Goal: Task Accomplishment & Management: Manage account settings

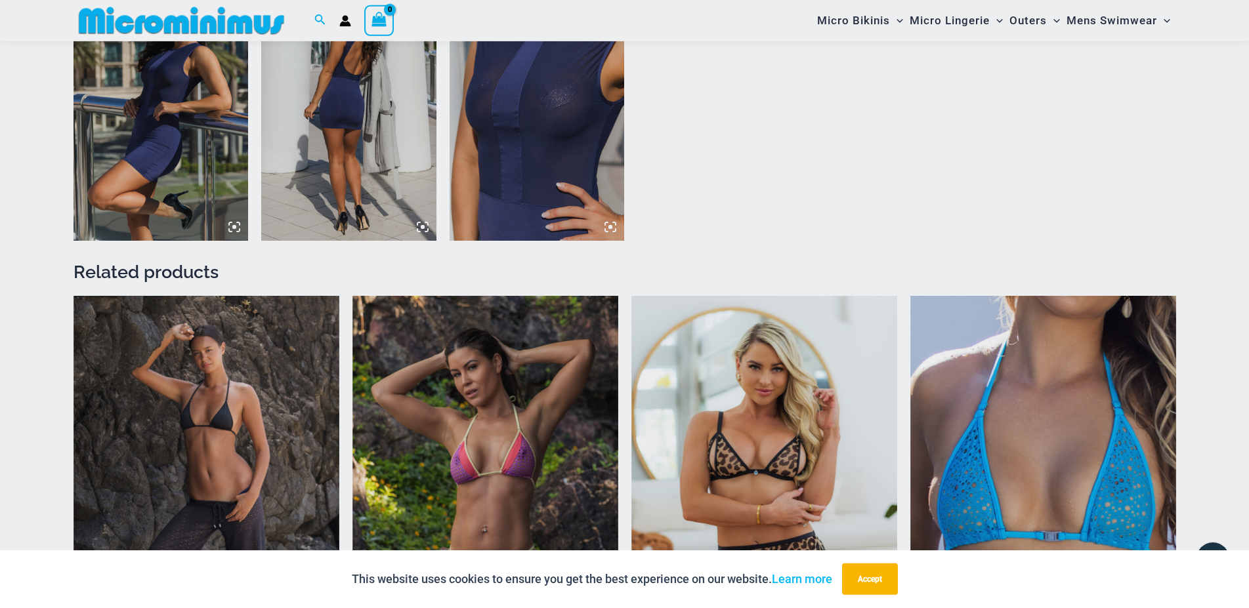
scroll to position [1728, 0]
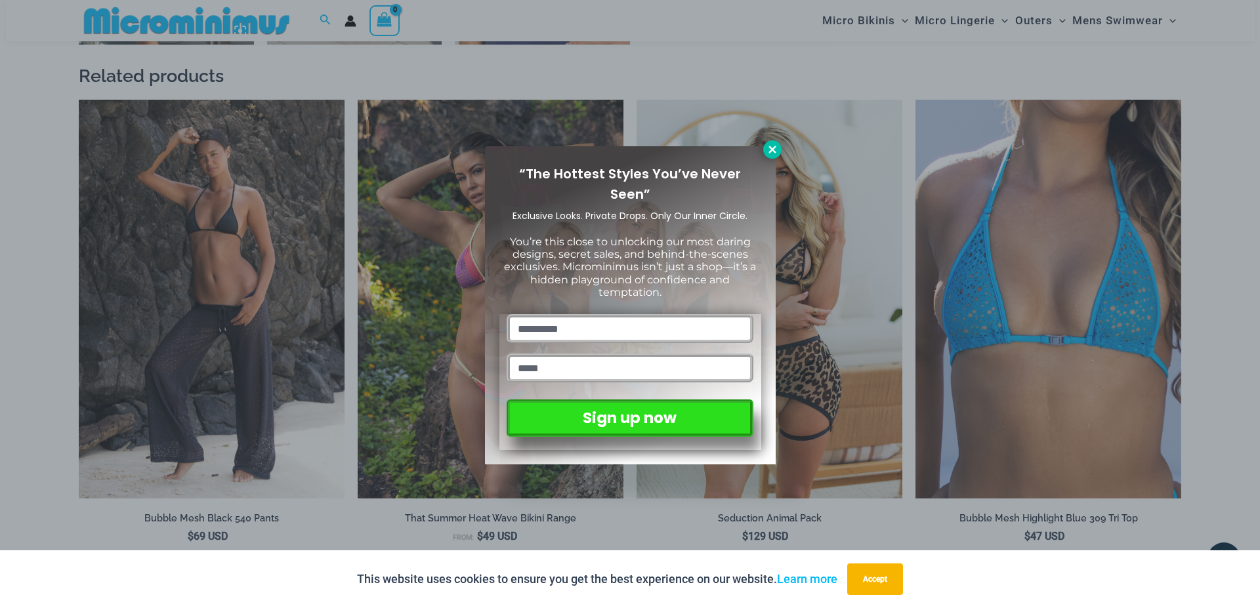
click at [769, 146] on icon at bounding box center [771, 149] width 7 height 7
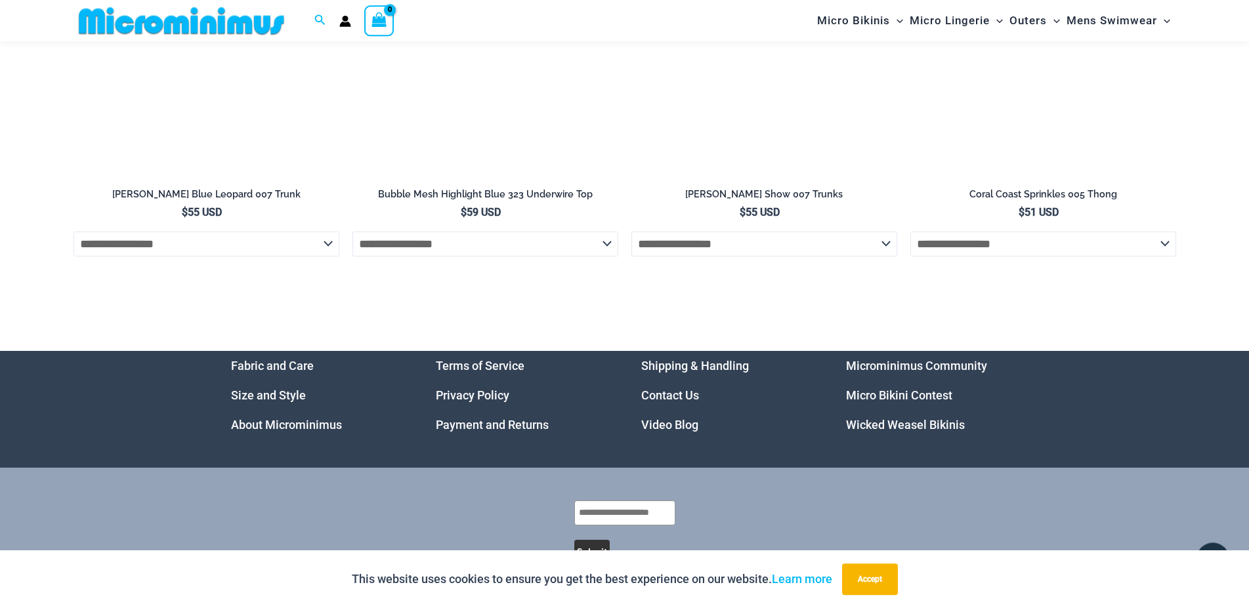
scroll to position [4200, 0]
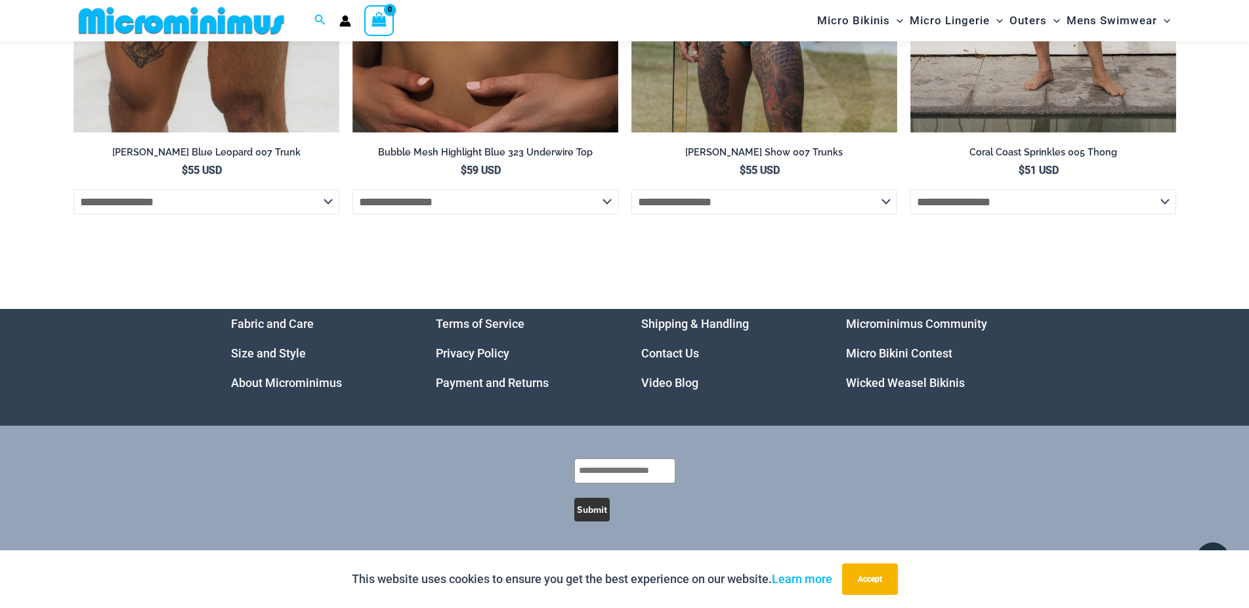
click at [263, 384] on link "About Microminimus" at bounding box center [286, 383] width 111 height 14
click at [505, 383] on link "Payment and Returns" at bounding box center [492, 383] width 113 height 14
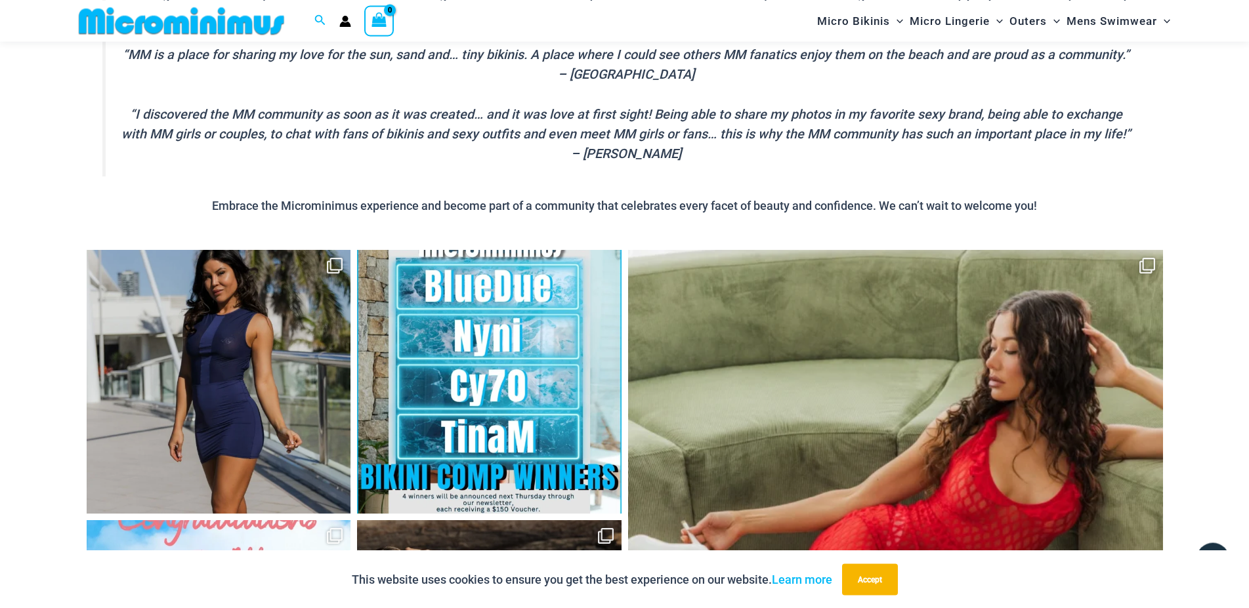
scroll to position [1097, 0]
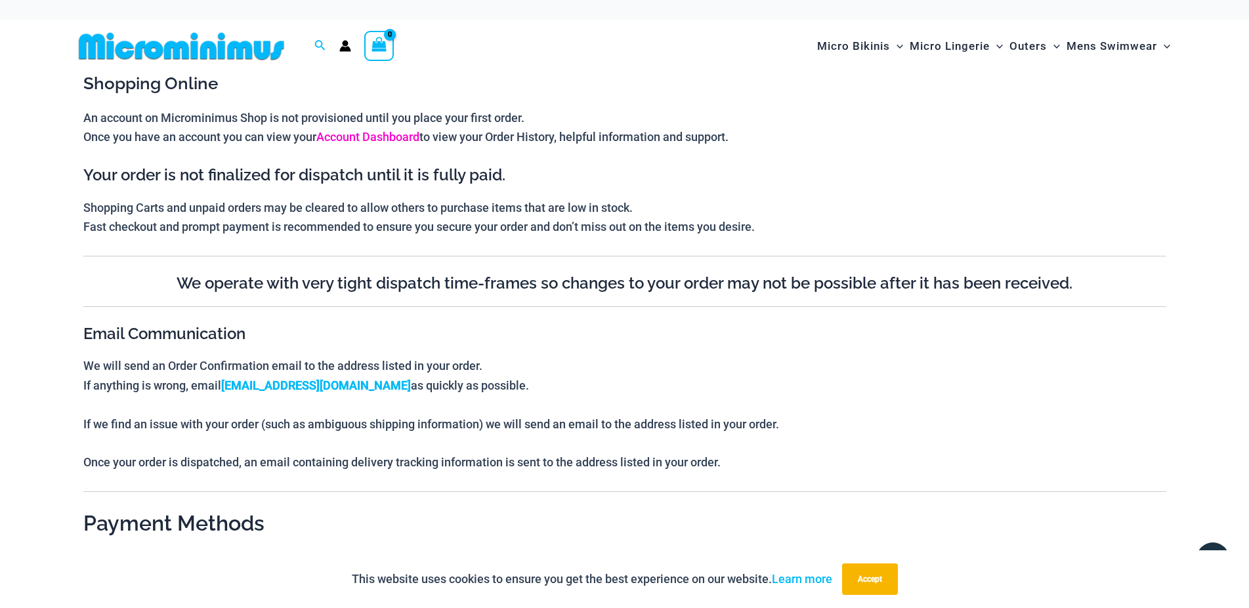
click at [361, 142] on link "Account Dashboard" at bounding box center [367, 137] width 103 height 14
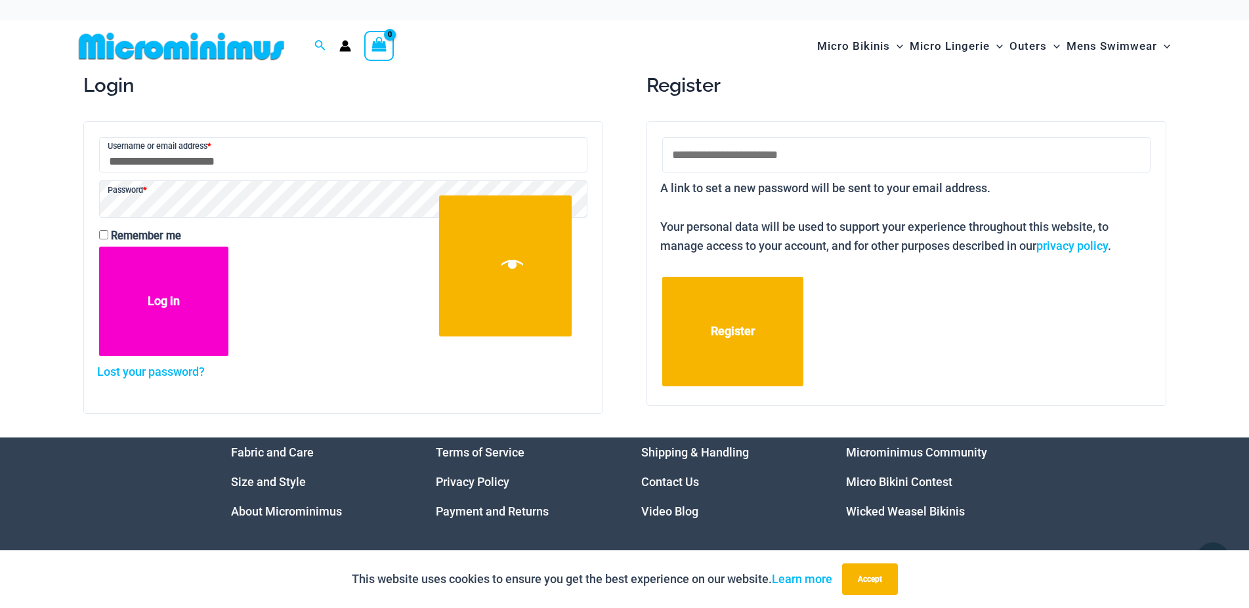
click at [196, 298] on button "Log in" at bounding box center [164, 302] width 130 height 110
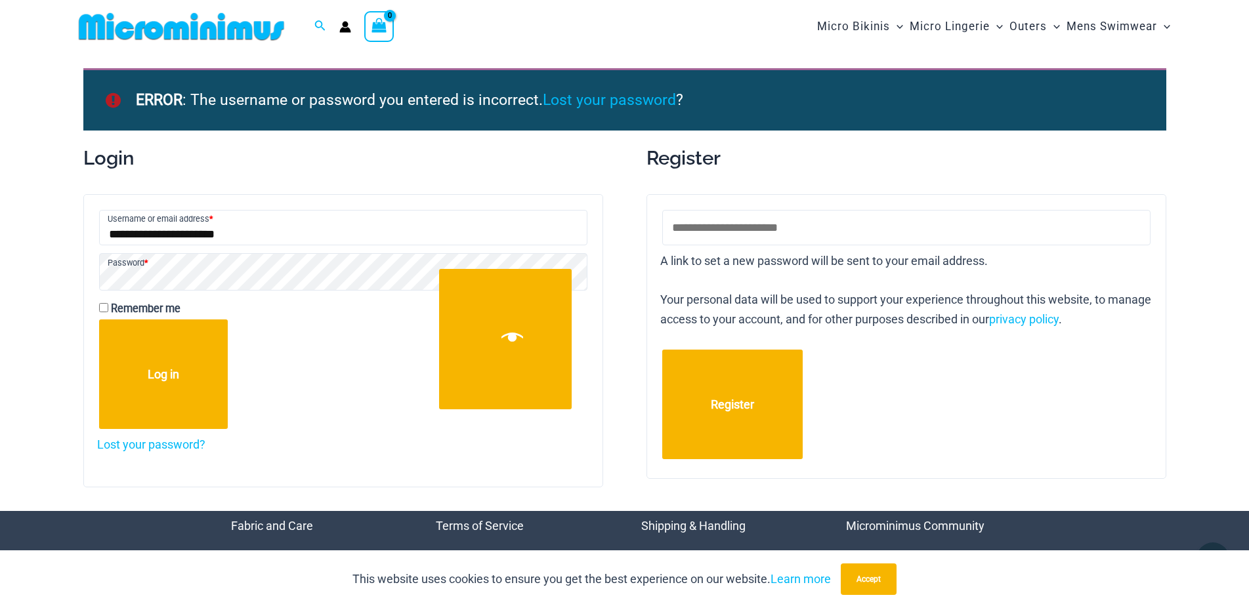
drag, startPoint x: 268, startPoint y: 238, endPoint x: 62, endPoint y: 233, distance: 206.1
click at [99, 233] on input "**********" at bounding box center [343, 227] width 488 height 35
click at [890, 213] on input "Email address * Required" at bounding box center [906, 227] width 488 height 35
paste input "**********"
type input "**********"
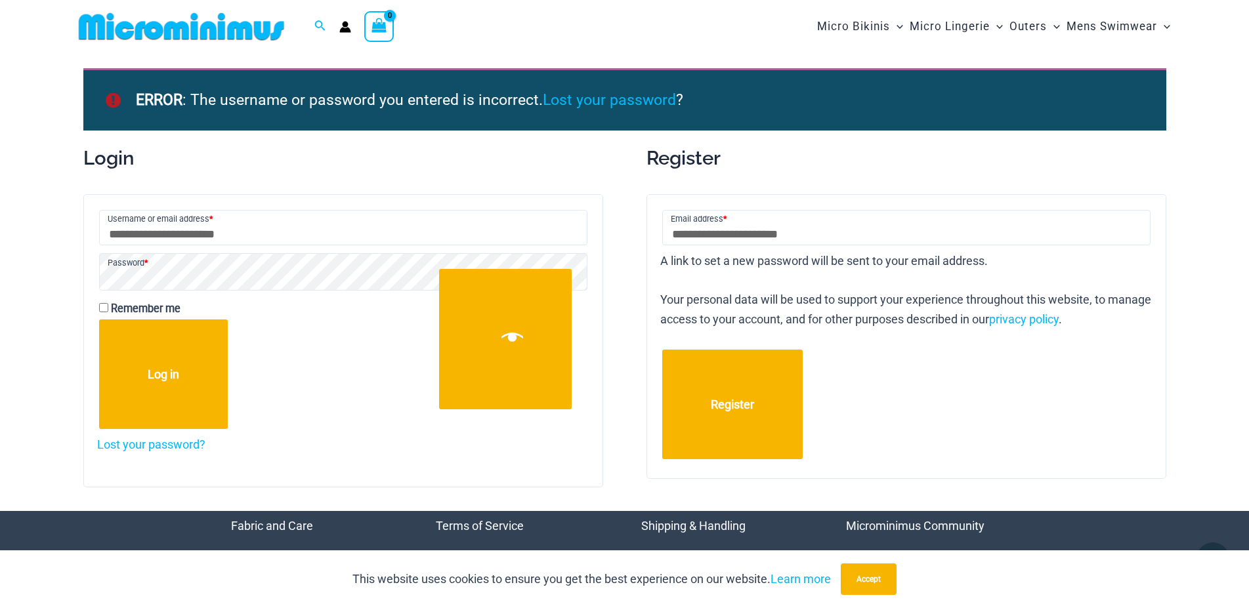
click at [914, 337] on form "**********" at bounding box center [906, 336] width 520 height 285
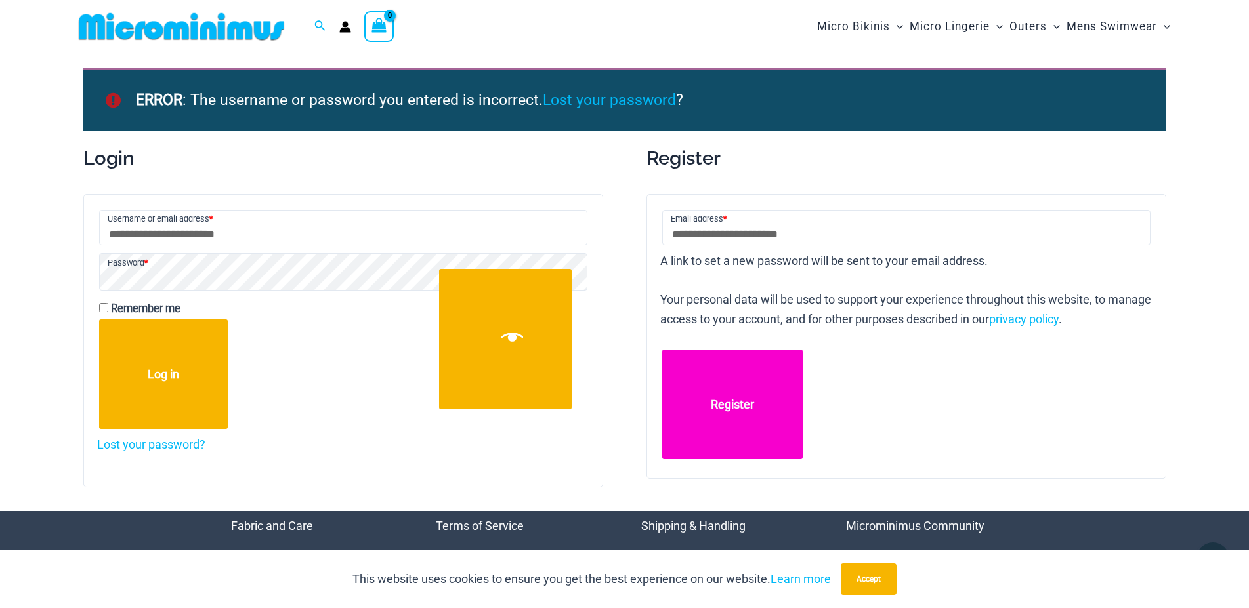
click at [698, 394] on button "Register" at bounding box center [732, 405] width 141 height 110
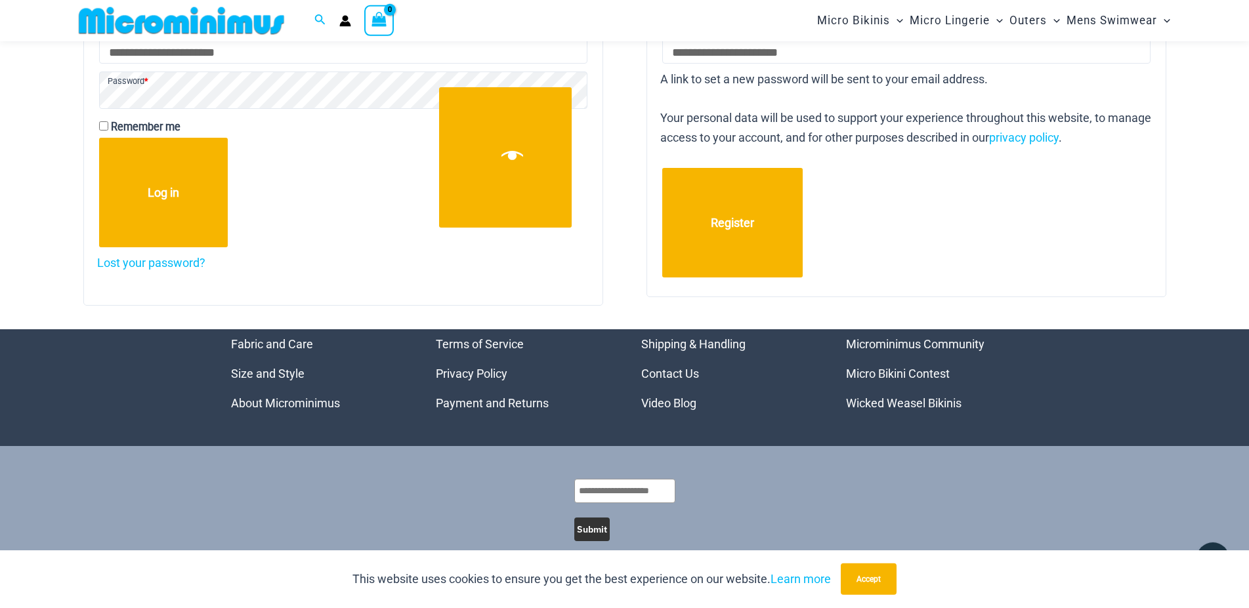
scroll to position [191, 0]
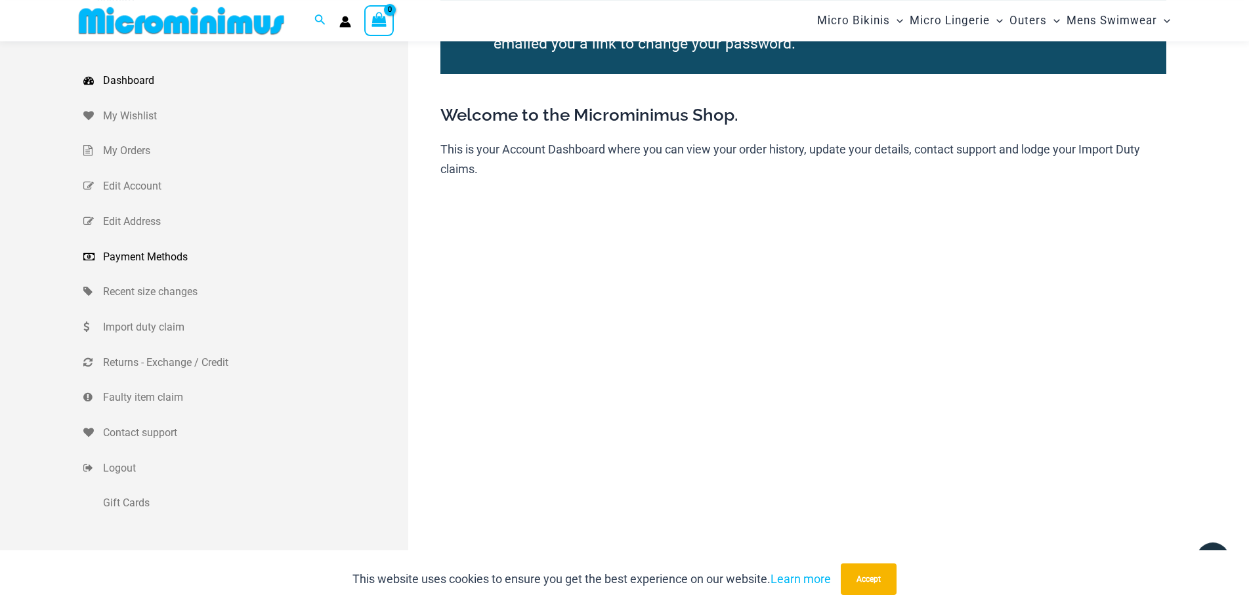
scroll to position [56, 0]
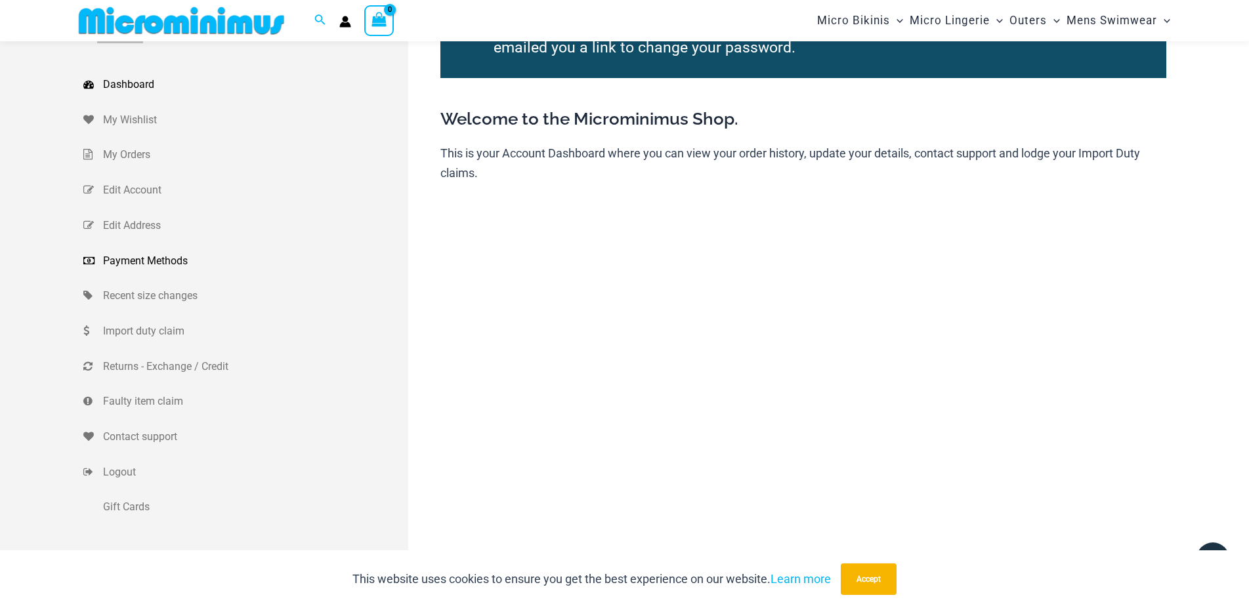
click at [159, 259] on span "Payment Methods" at bounding box center [254, 261] width 302 height 20
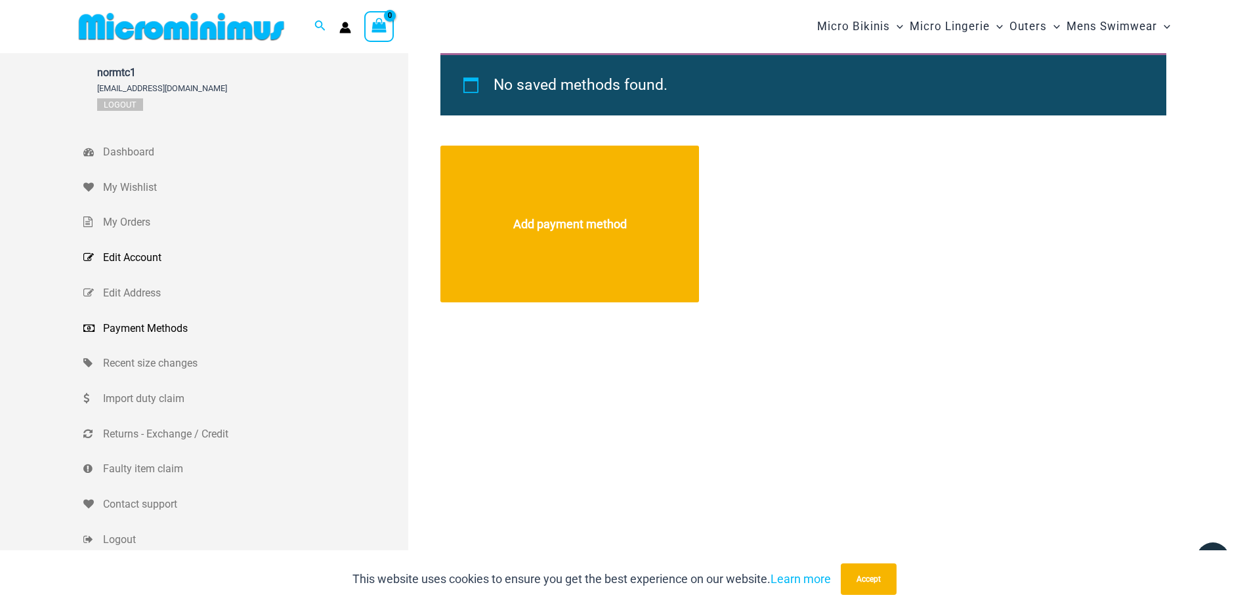
click at [122, 260] on span "Edit Account" at bounding box center [254, 258] width 302 height 20
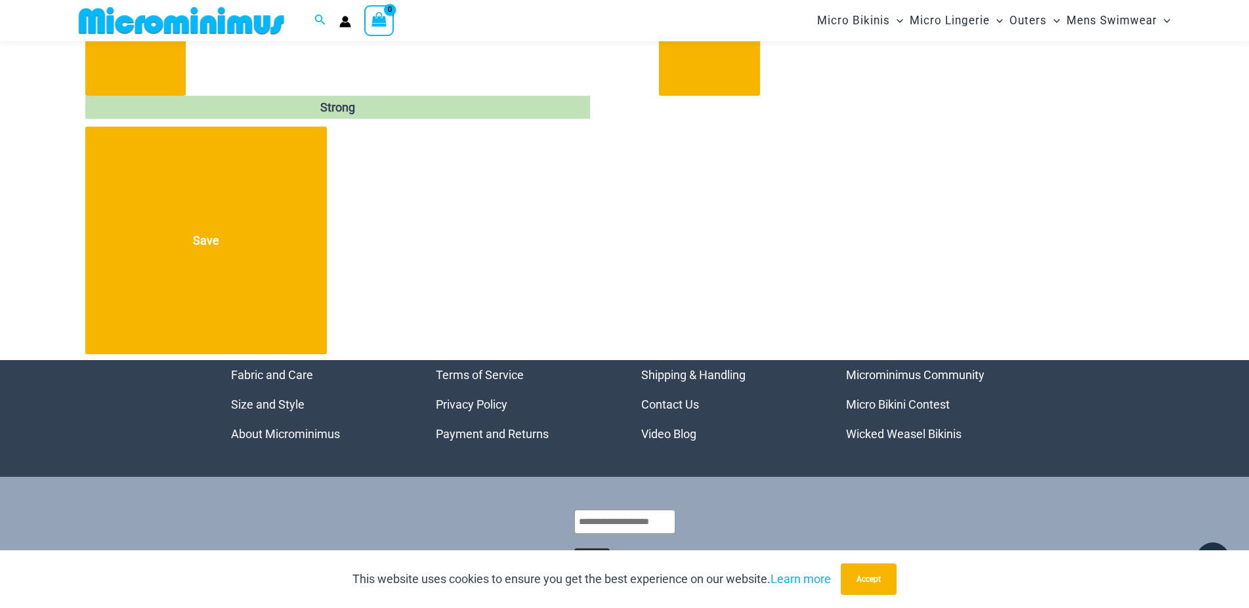
scroll to position [57, 0]
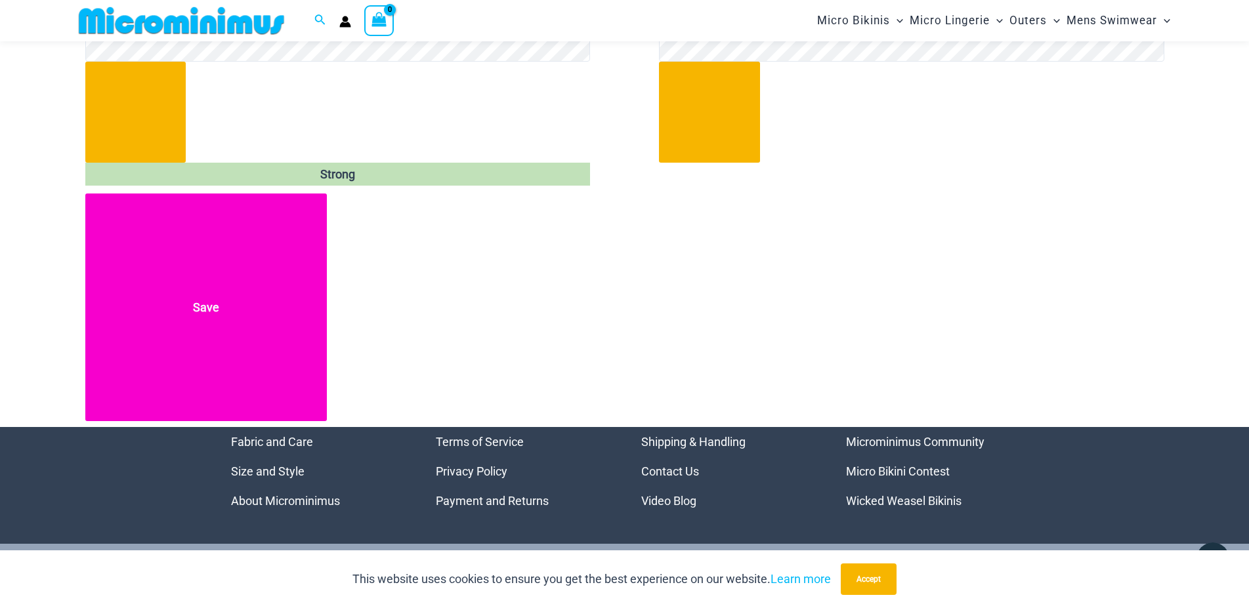
click at [201, 299] on button "Save" at bounding box center [206, 308] width 242 height 228
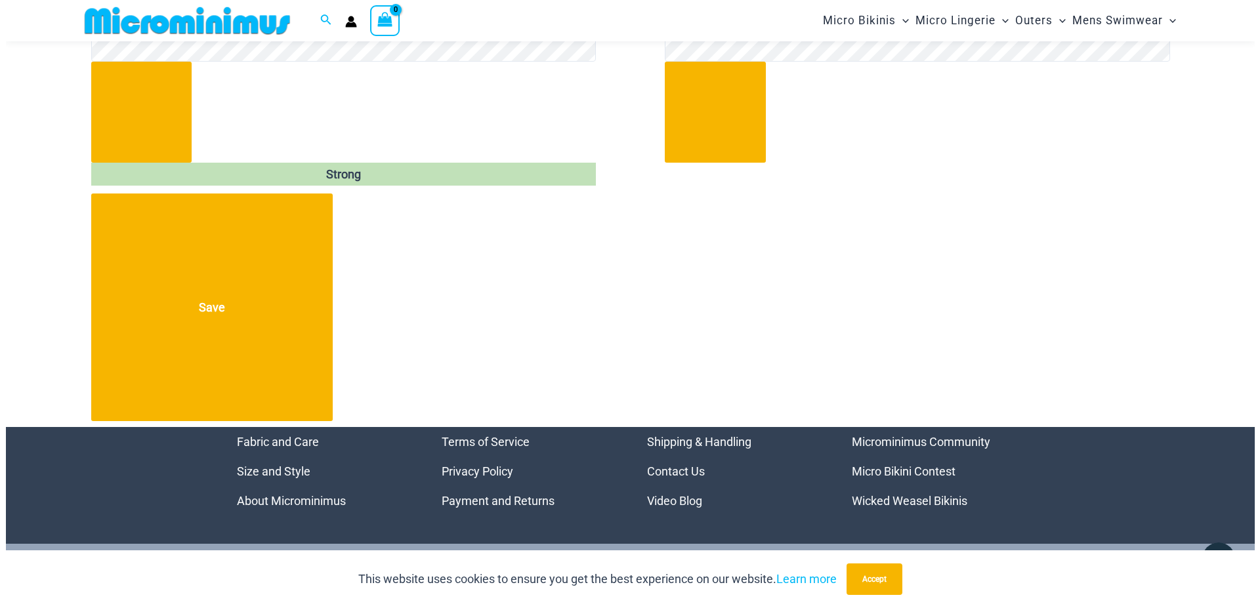
scroll to position [0, 0]
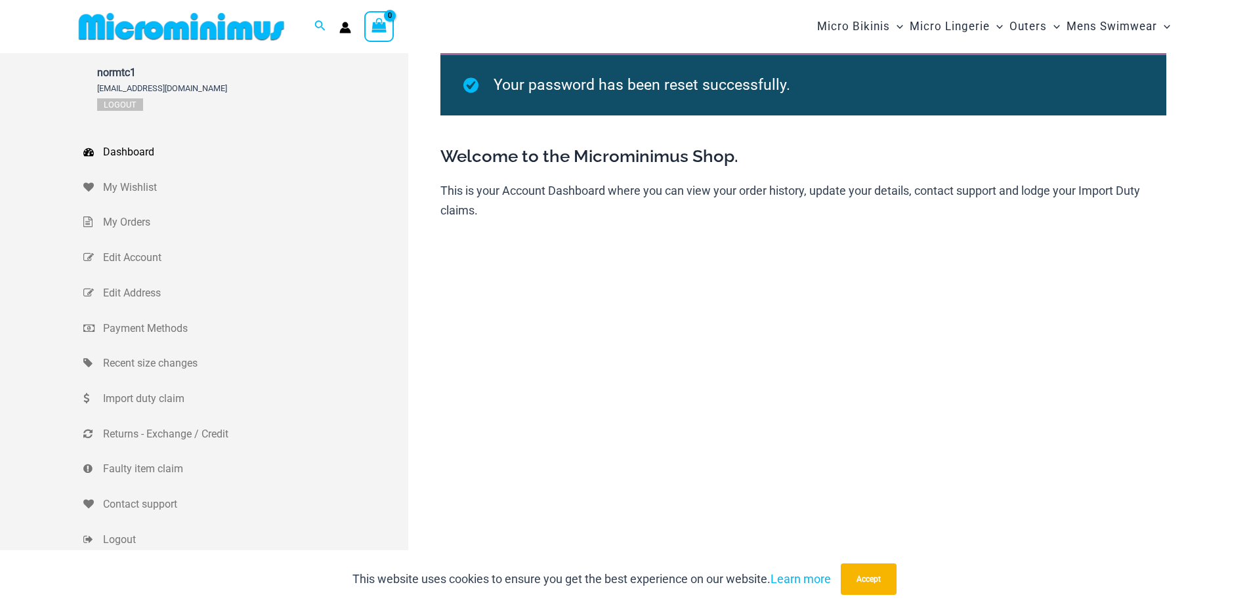
click at [0, 52] on div "Search for: Search Search Dashboard Orders Addresses Gift Cards Payment methods…" at bounding box center [624, 26] width 1249 height 53
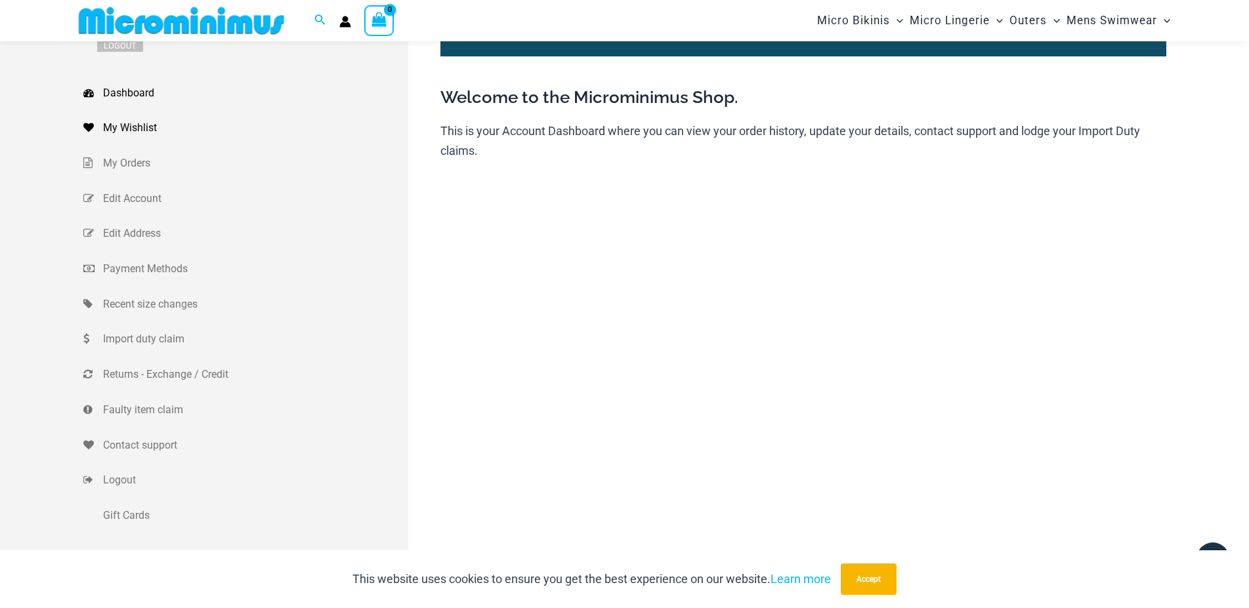
scroll to position [56, 0]
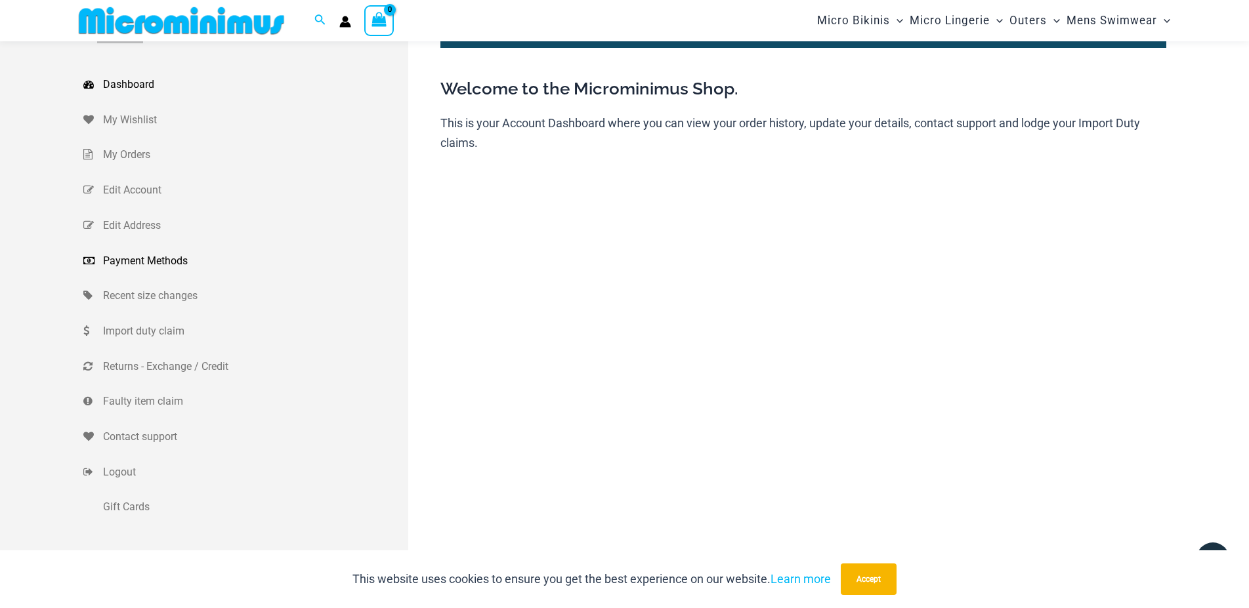
click at [155, 270] on link "Payment Methods" at bounding box center [245, 260] width 325 height 35
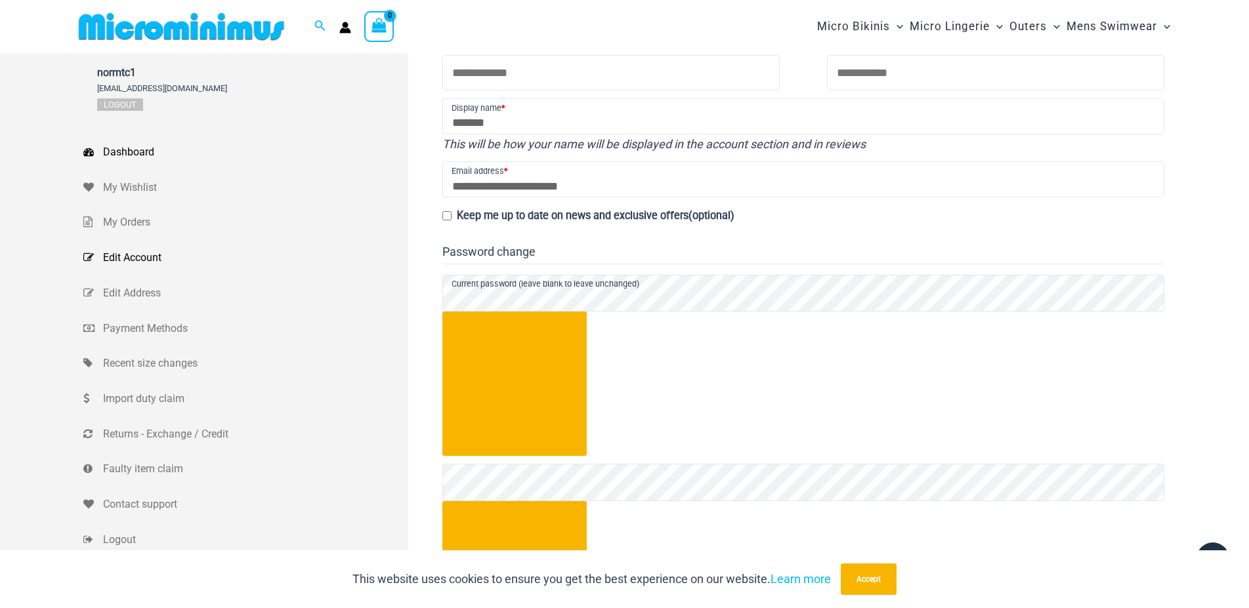
click at [114, 157] on span "Dashboard" at bounding box center [254, 152] width 302 height 20
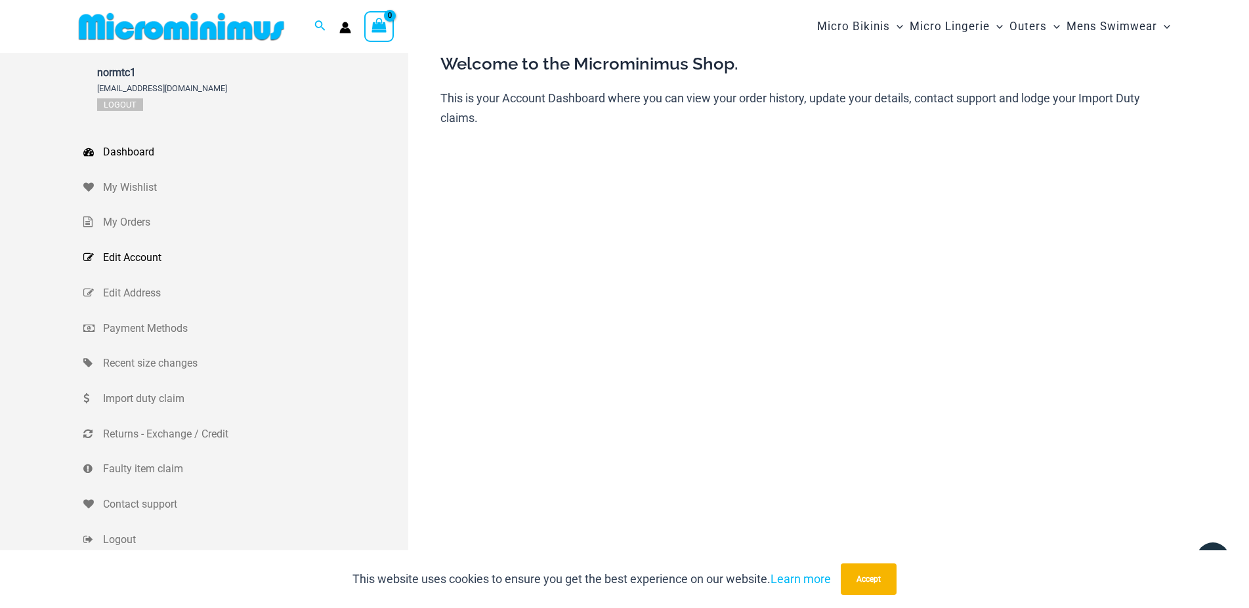
click at [167, 258] on span "Edit Account" at bounding box center [254, 258] width 302 height 20
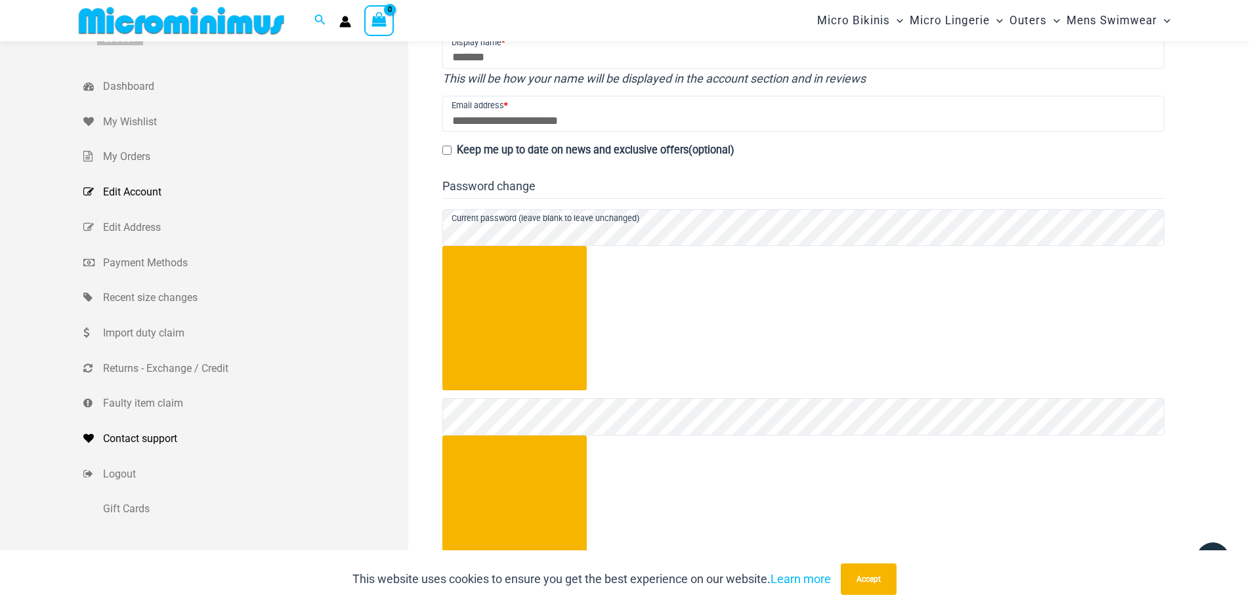
scroll to position [55, 0]
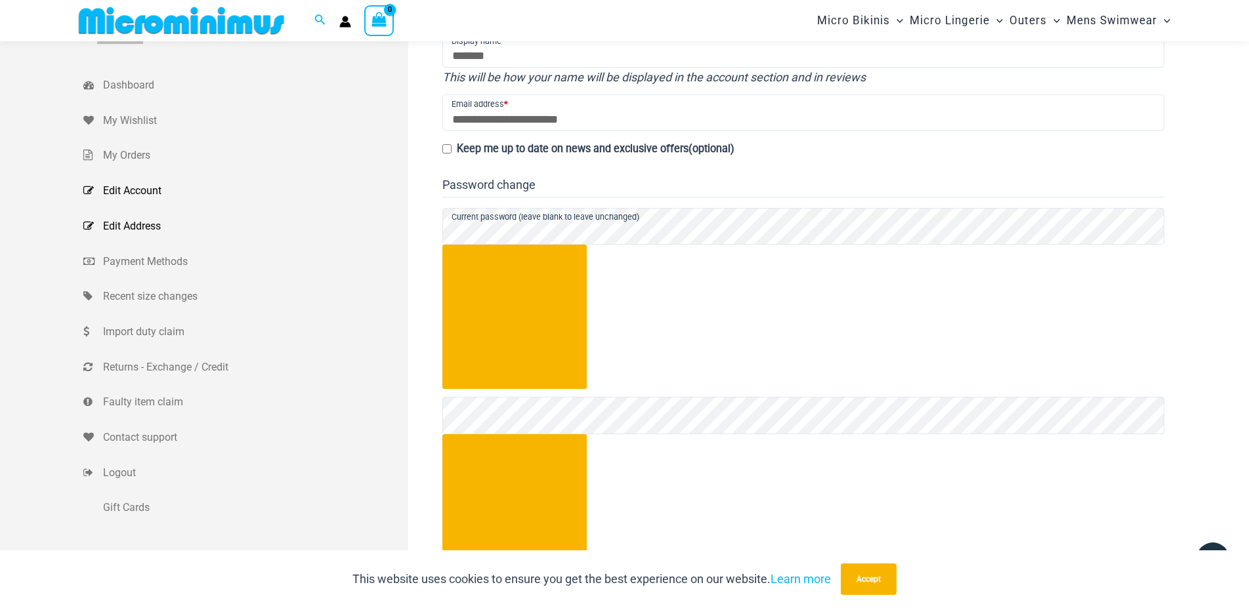
click at [131, 231] on span "Edit Address" at bounding box center [254, 227] width 302 height 20
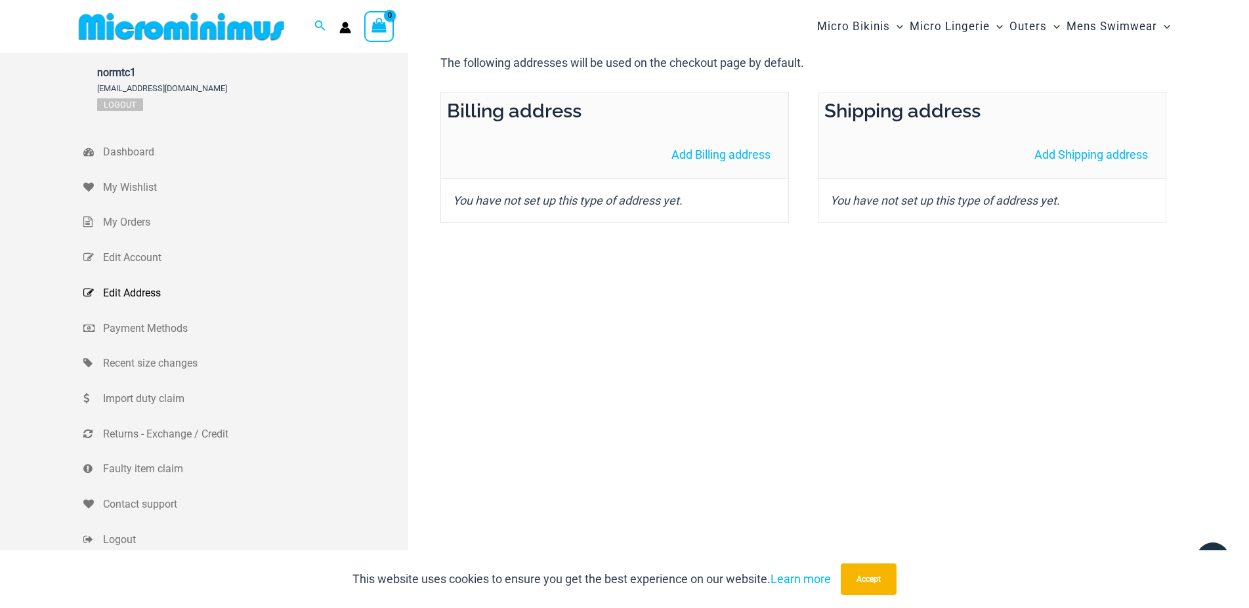
click at [220, 33] on img at bounding box center [181, 27] width 216 height 30
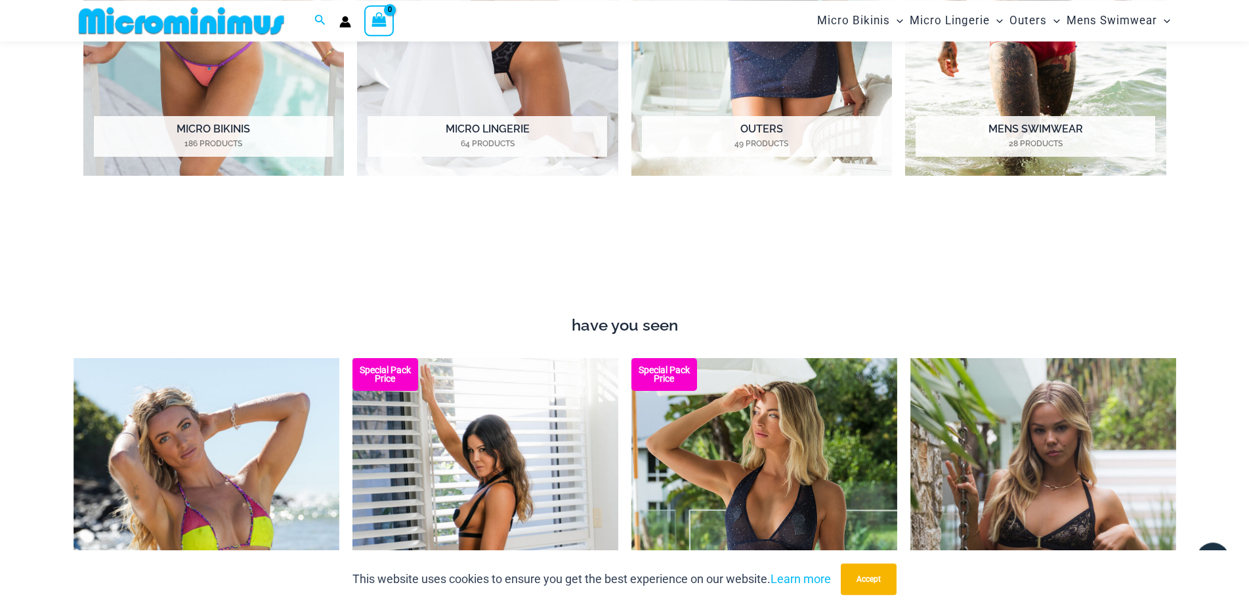
scroll to position [1262, 0]
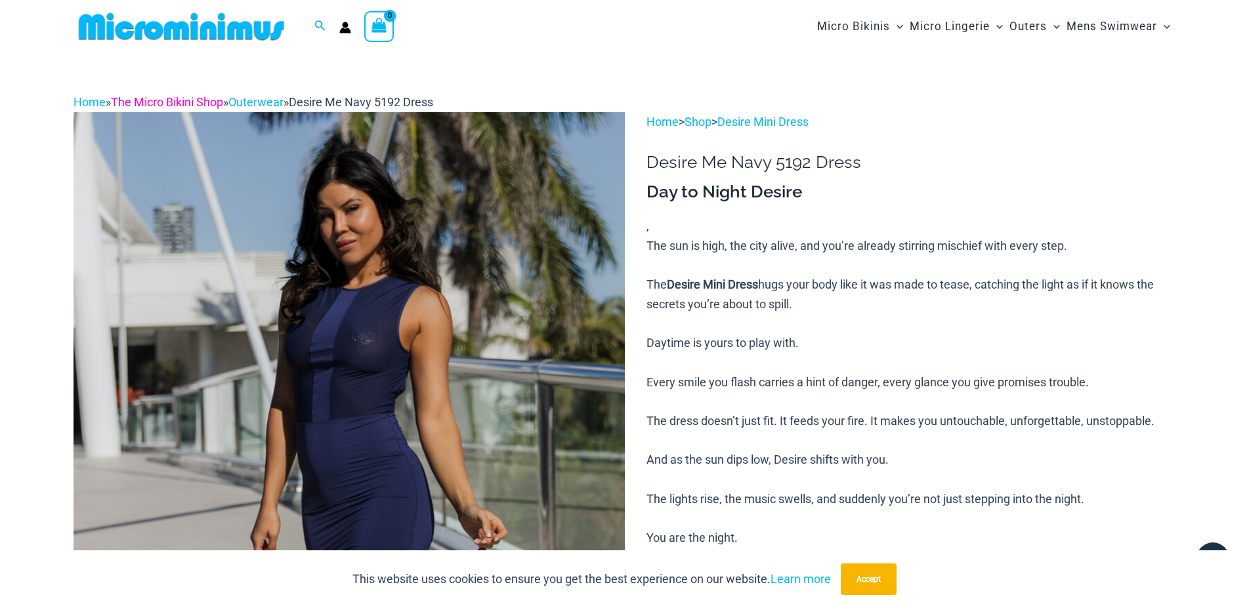
click at [179, 105] on link "The Micro Bikini Shop" at bounding box center [167, 102] width 112 height 14
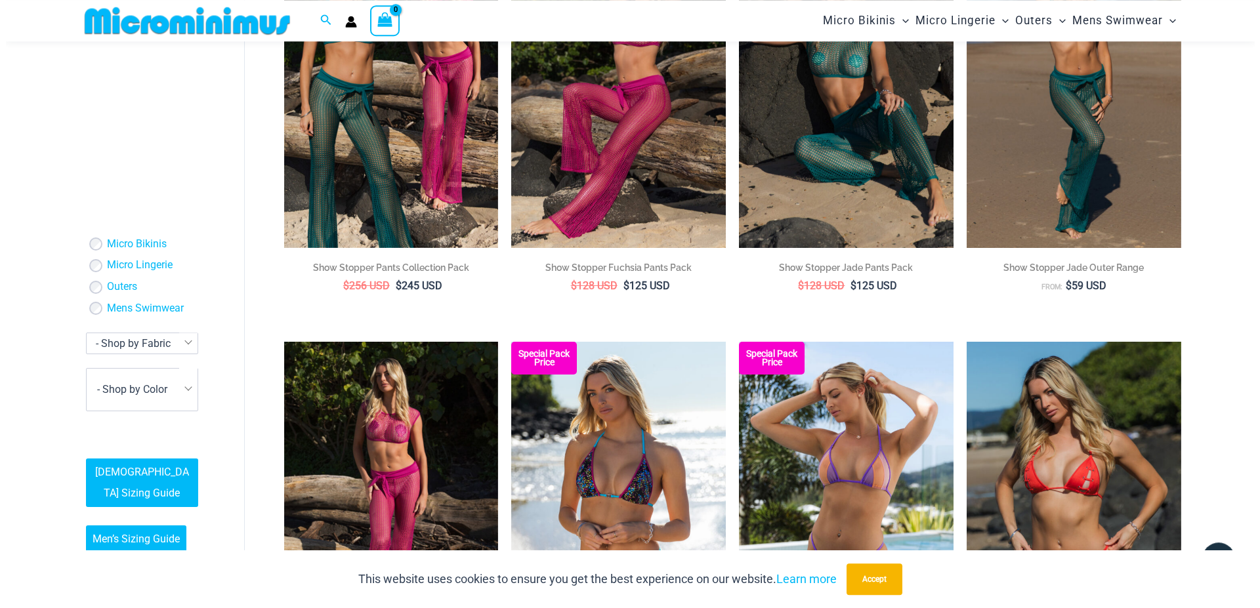
scroll to position [1996, 0]
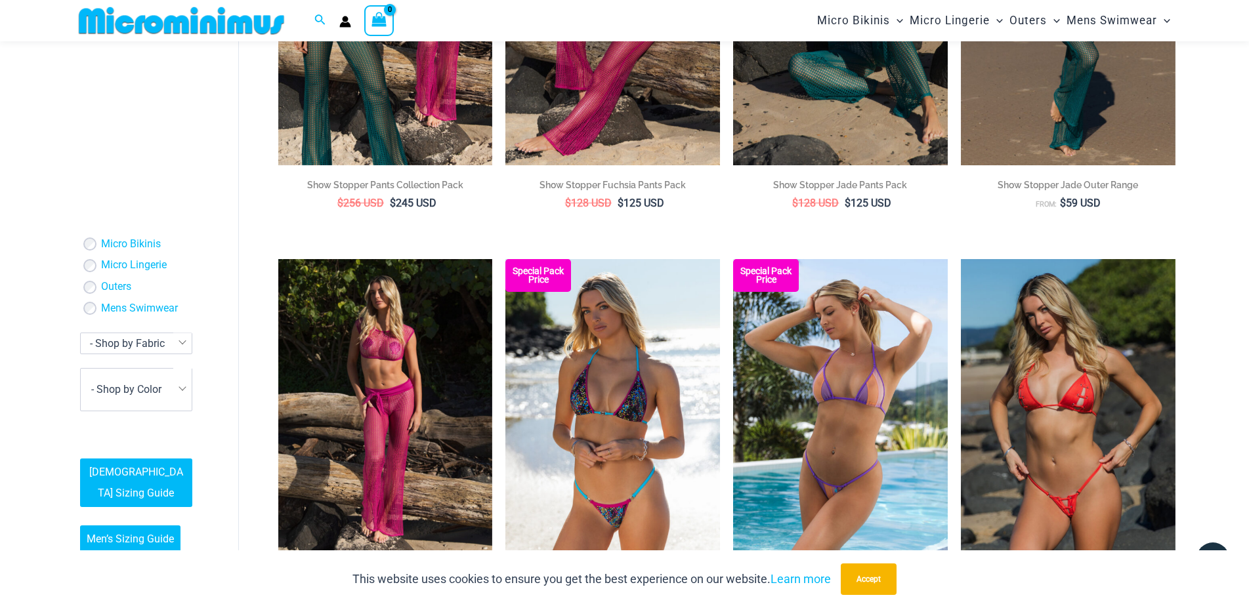
click at [148, 459] on link "Ladies Sizing Guide" at bounding box center [136, 483] width 112 height 49
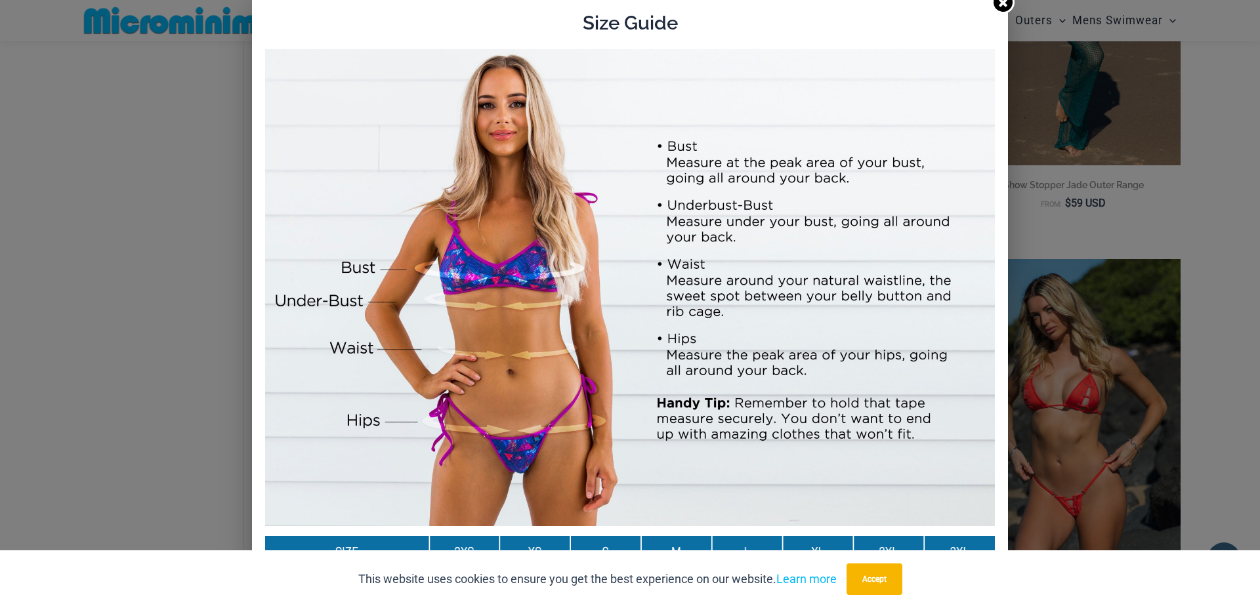
scroll to position [0, 0]
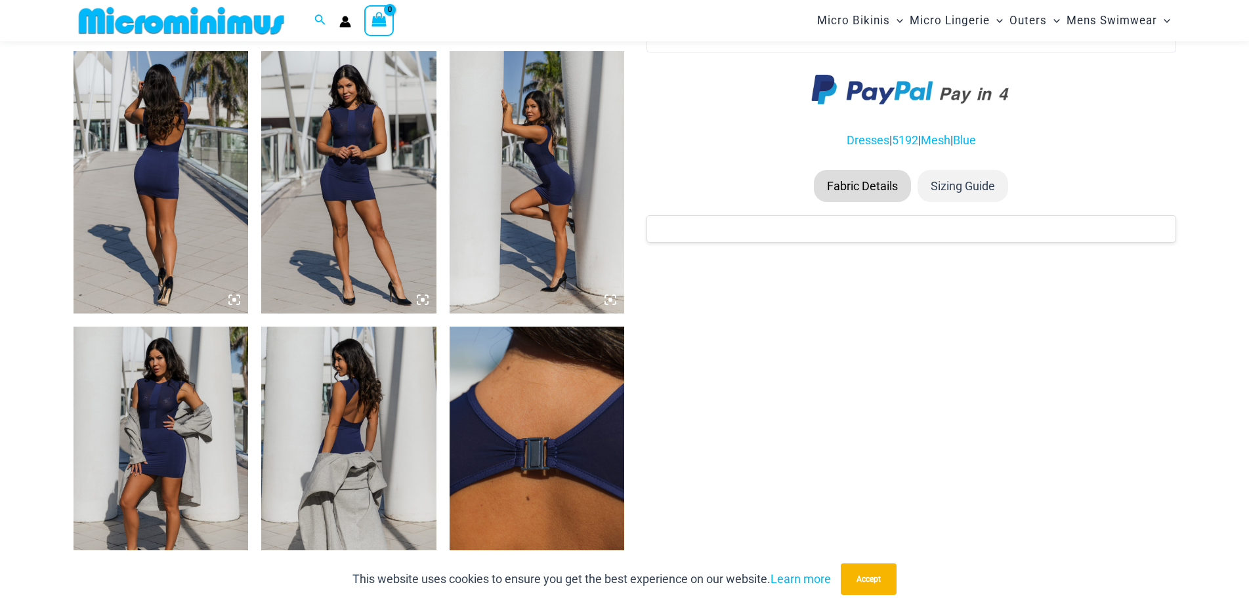
scroll to position [908, 0]
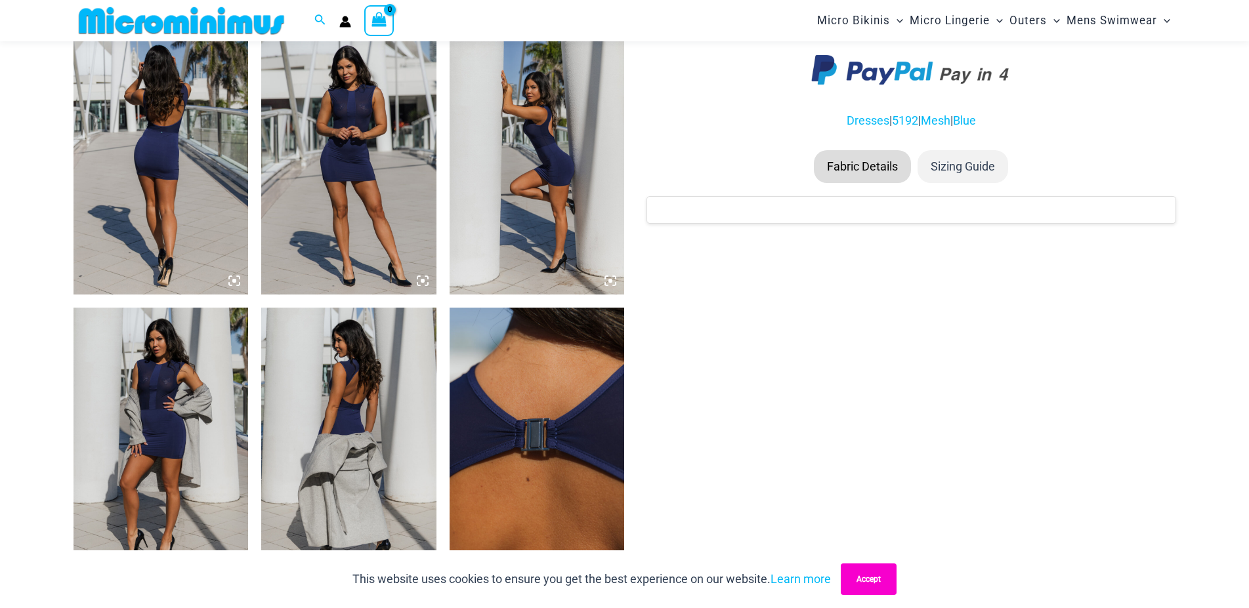
click at [870, 584] on button "Accept" at bounding box center [869, 579] width 56 height 31
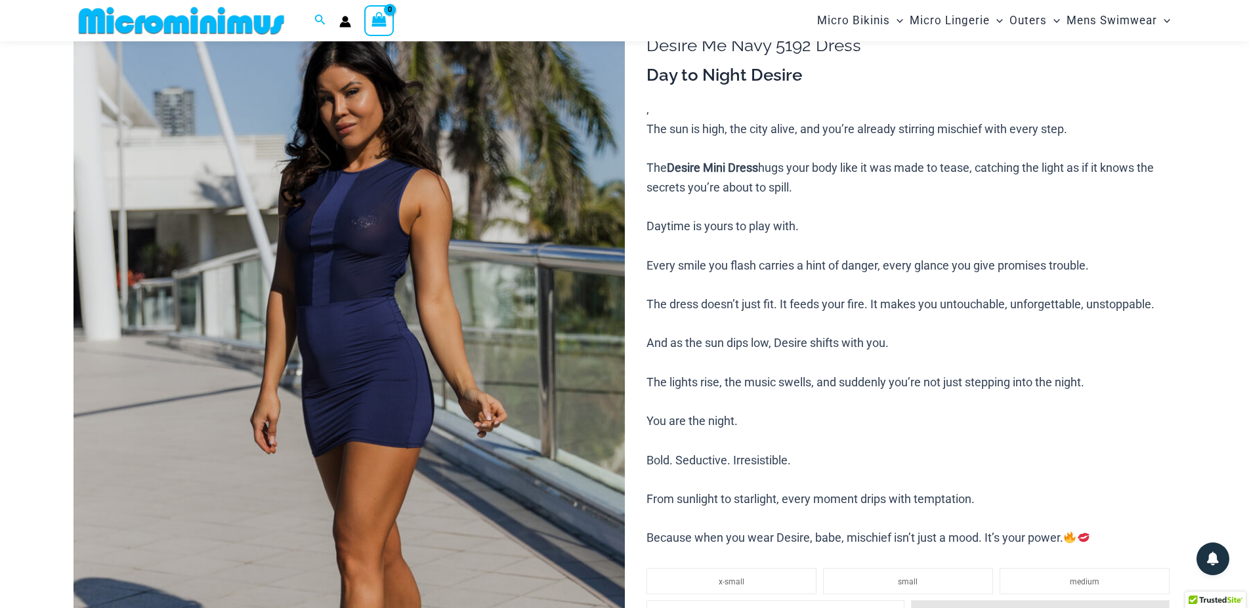
scroll to position [0, 0]
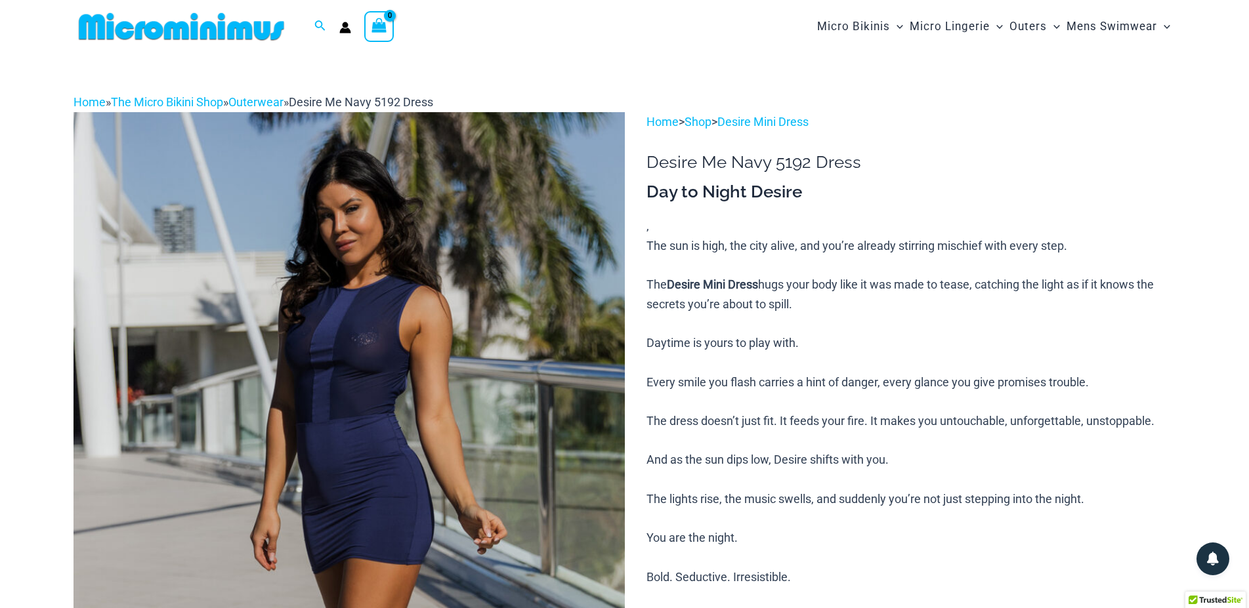
click at [171, 30] on img at bounding box center [181, 27] width 216 height 30
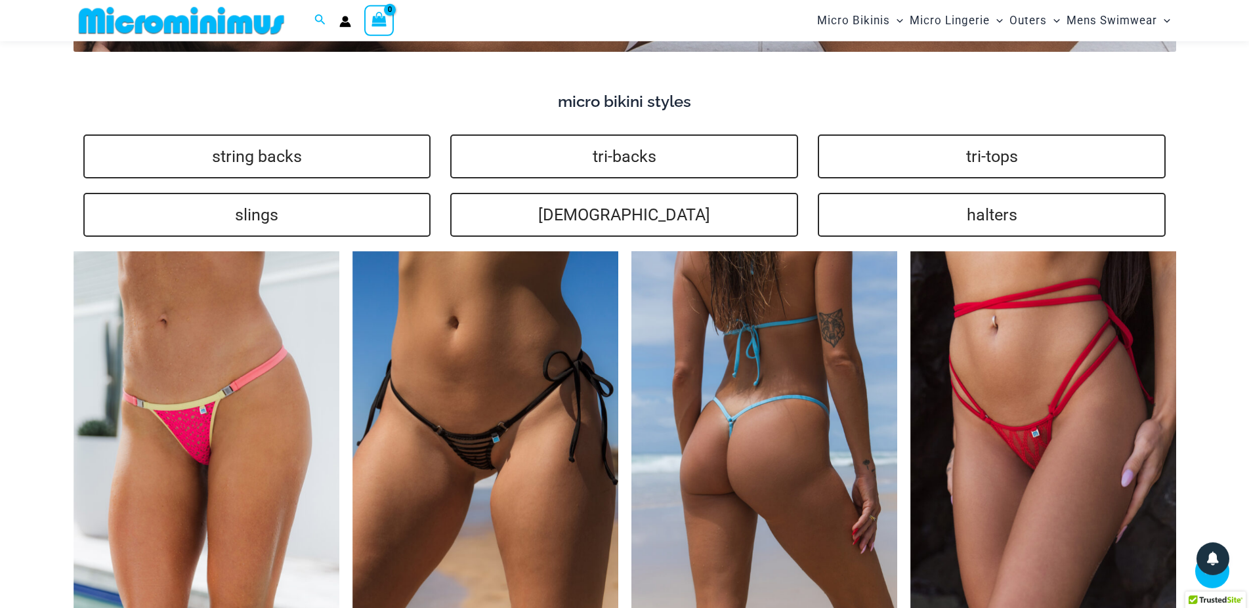
scroll to position [3203, 0]
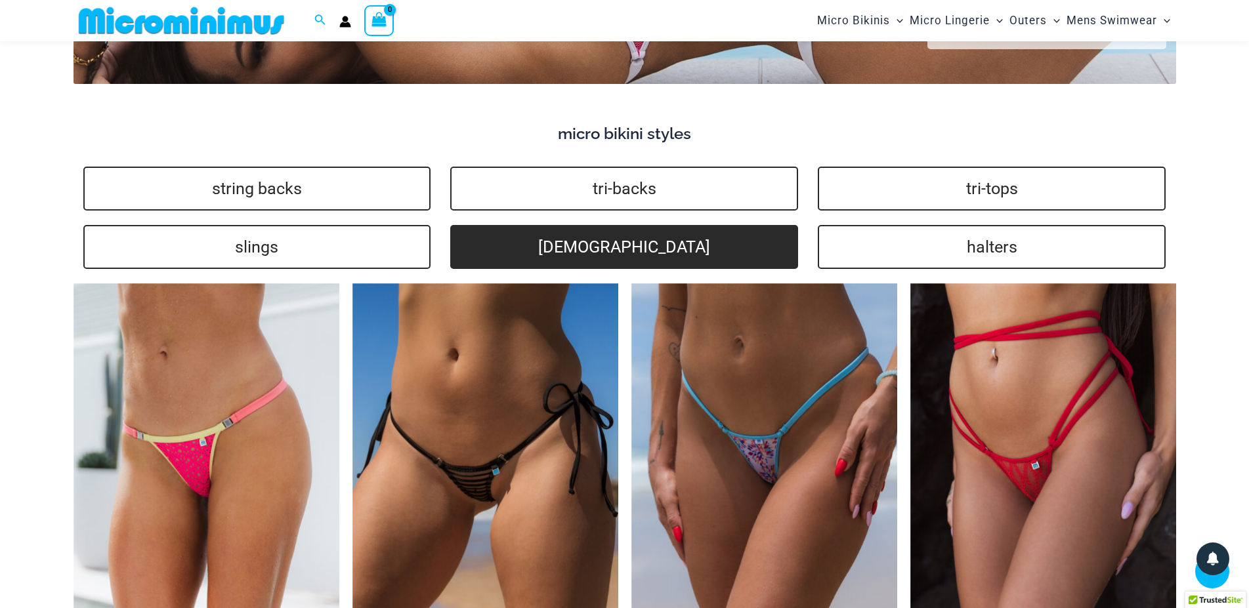
click at [585, 228] on link "[DEMOGRAPHIC_DATA]" at bounding box center [624, 247] width 348 height 44
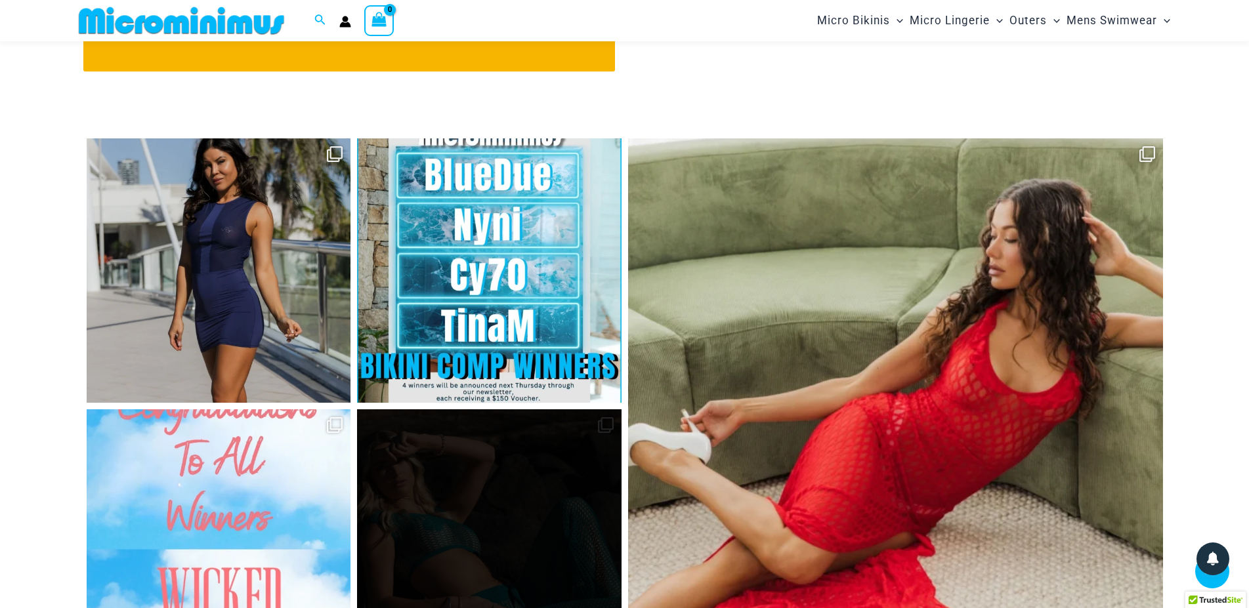
scroll to position [6128, 0]
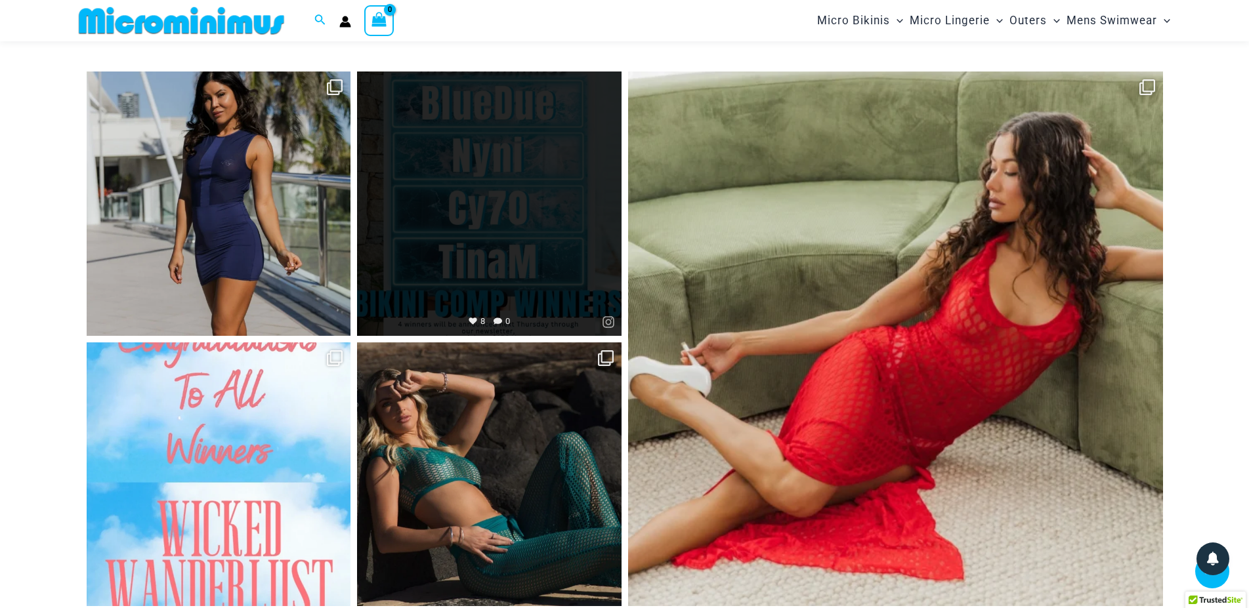
click at [494, 287] on link "Open" at bounding box center [489, 204] width 264 height 264
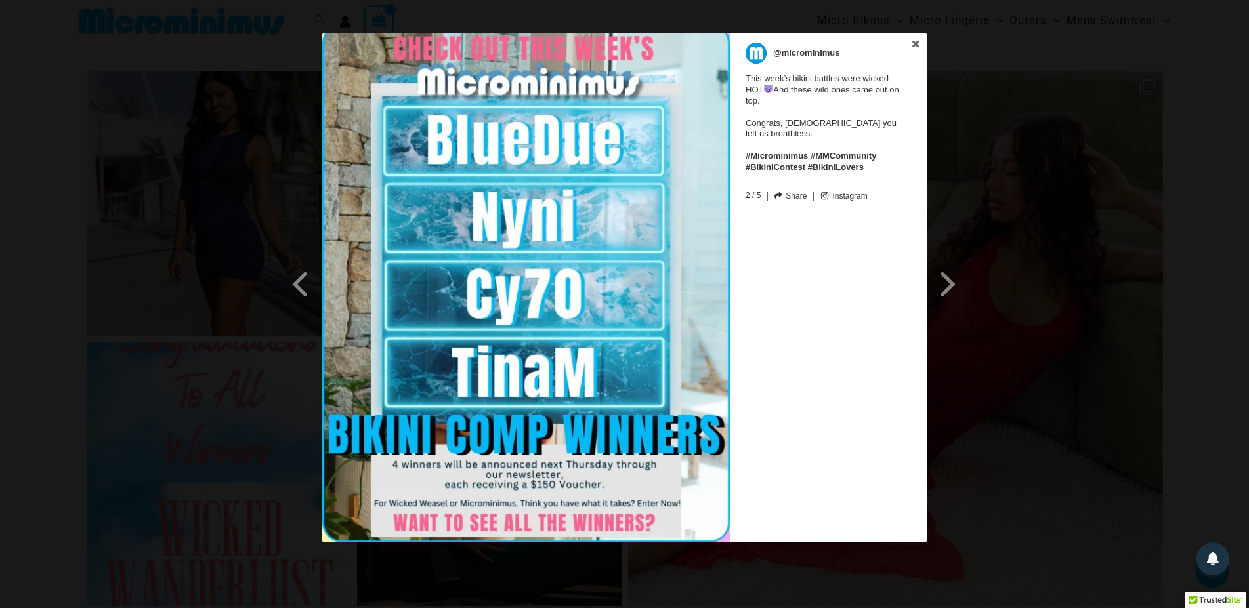
click at [547, 198] on img at bounding box center [525, 288] width 407 height 510
click at [917, 44] on icon at bounding box center [915, 43] width 7 height 7
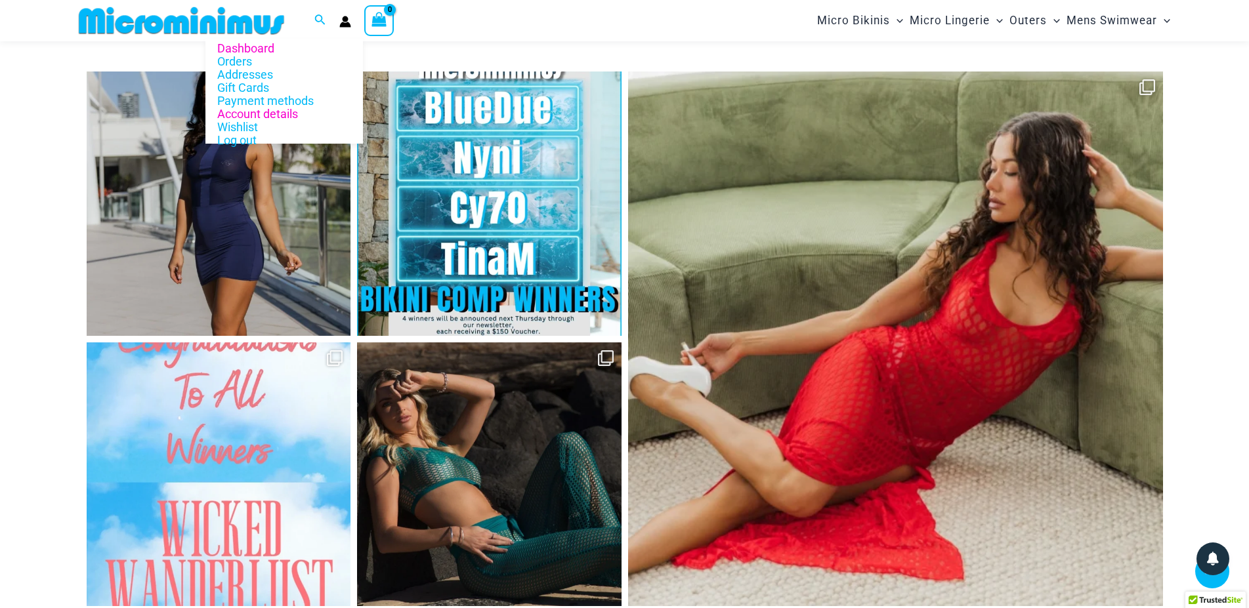
click at [310, 110] on link "Account details" at bounding box center [283, 114] width 157 height 13
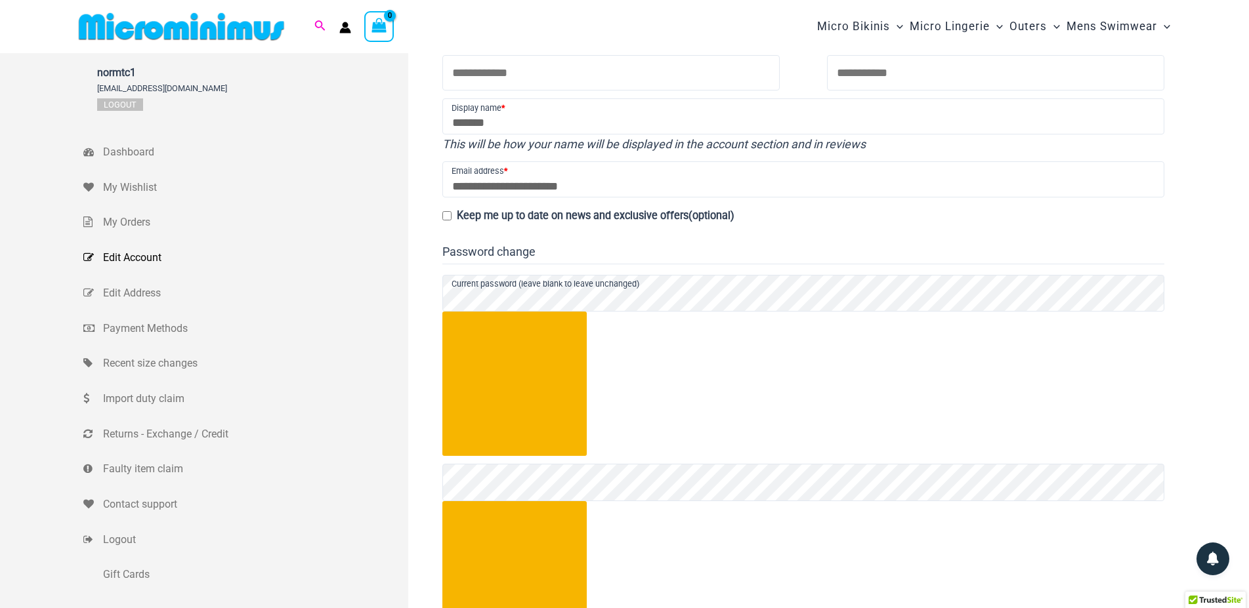
click at [317, 27] on icon "Search icon link" at bounding box center [319, 25] width 10 height 10
